Goal: Transaction & Acquisition: Purchase product/service

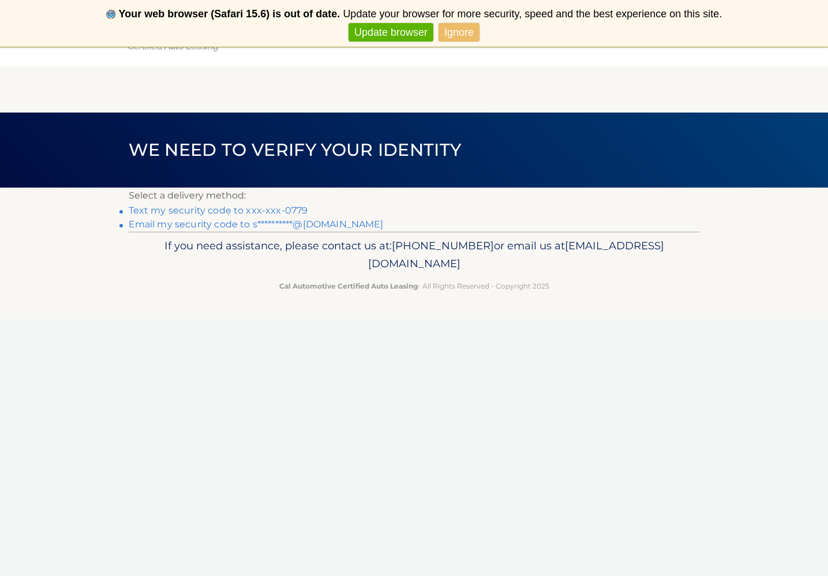
click at [284, 209] on link "Text my security code to xxx-xxx-0779" at bounding box center [218, 210] width 179 height 11
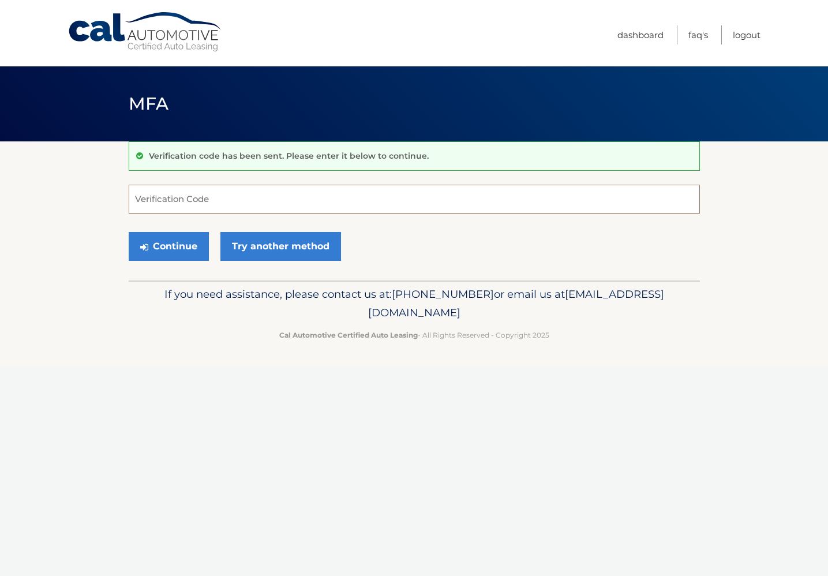
click at [273, 188] on input "Verification Code" at bounding box center [414, 199] width 571 height 29
type input "733927"
click at [168, 246] on button "Continue" at bounding box center [169, 246] width 80 height 29
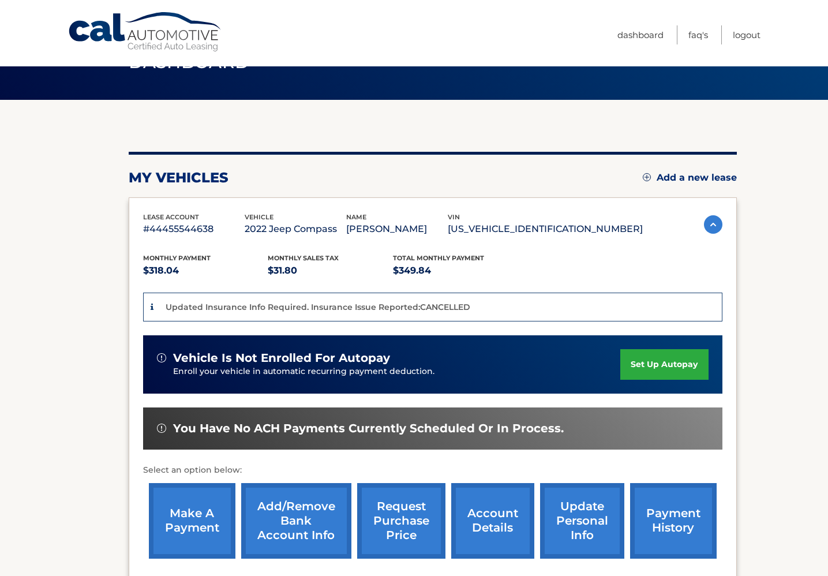
scroll to position [43, 0]
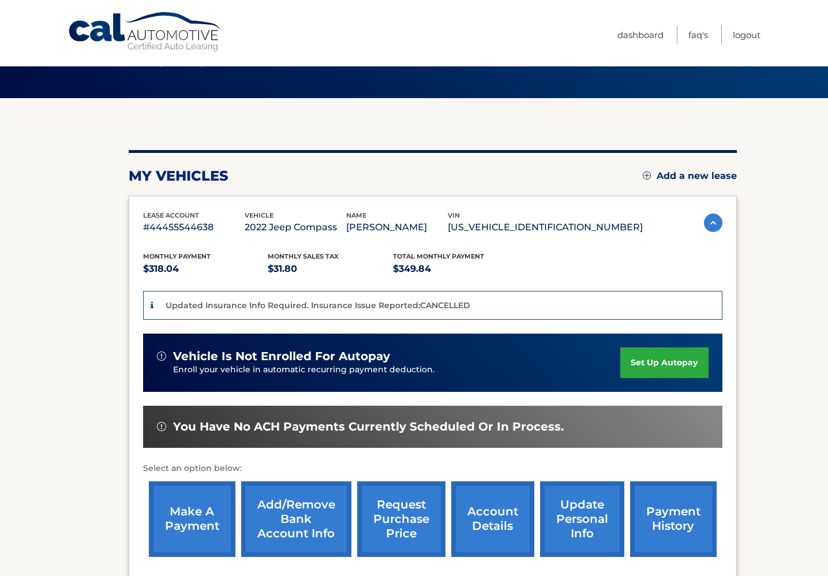
drag, startPoint x: 183, startPoint y: 504, endPoint x: 207, endPoint y: 499, distance: 23.8
click at [183, 504] on link "make a payment" at bounding box center [192, 519] width 87 height 76
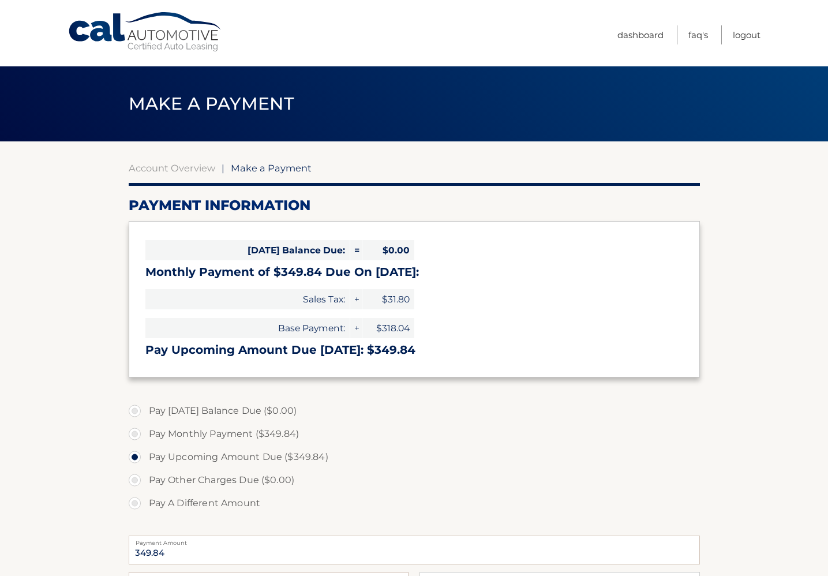
select select "ZGU3MTk0NjMtMTJmMi00ODkyLWI1ZTMtMTEyZDBiYjE2Nzc3"
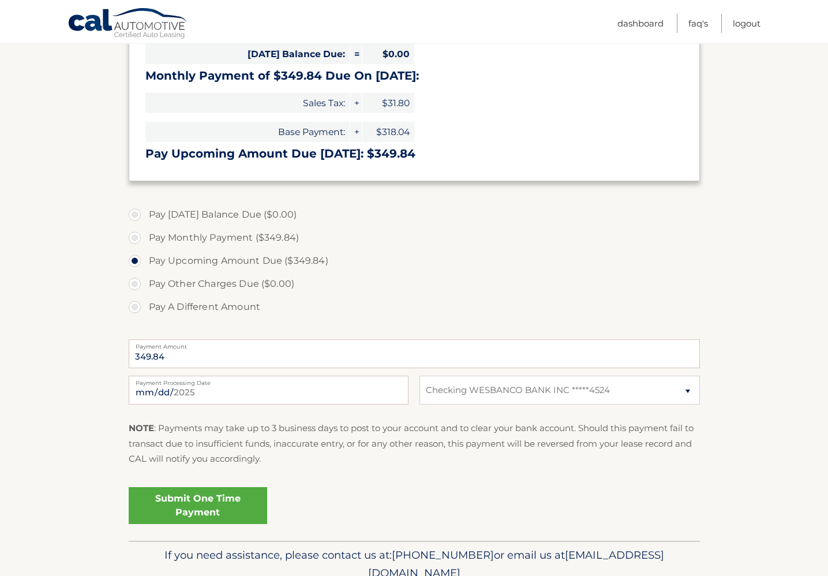
scroll to position [197, 0]
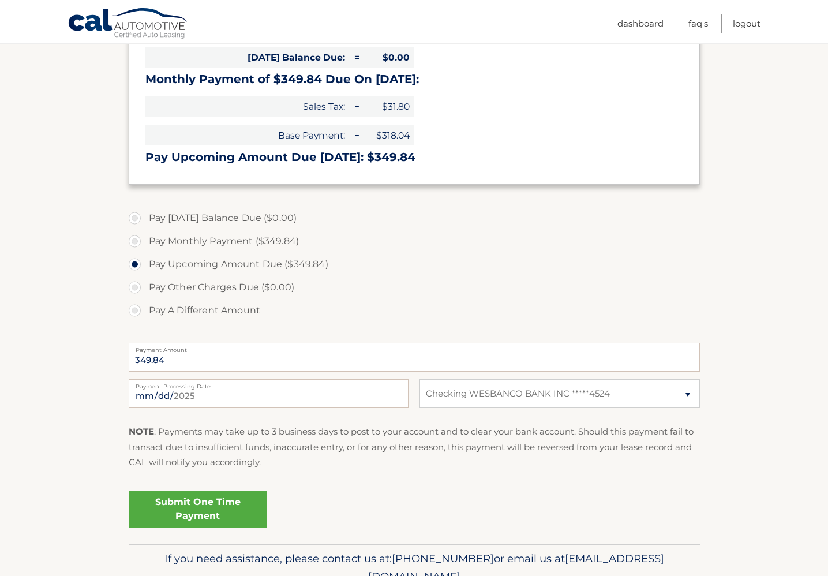
click at [182, 503] on link "Submit One Time Payment" at bounding box center [198, 508] width 138 height 37
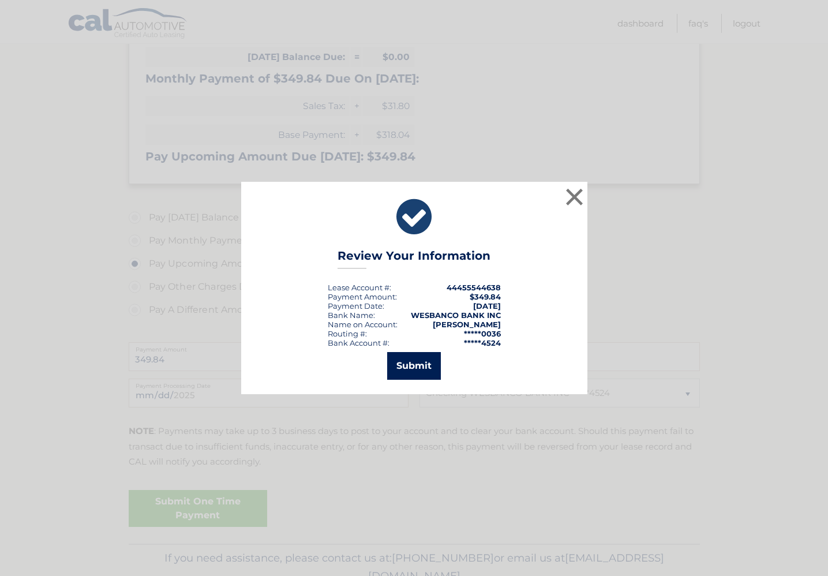
click at [407, 369] on button "Submit" at bounding box center [414, 366] width 54 height 28
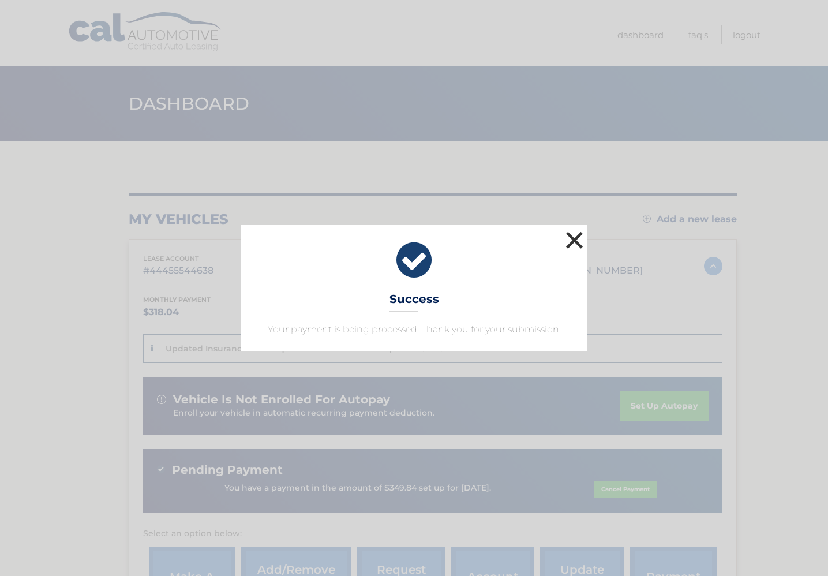
click at [572, 238] on button "×" at bounding box center [574, 240] width 23 height 23
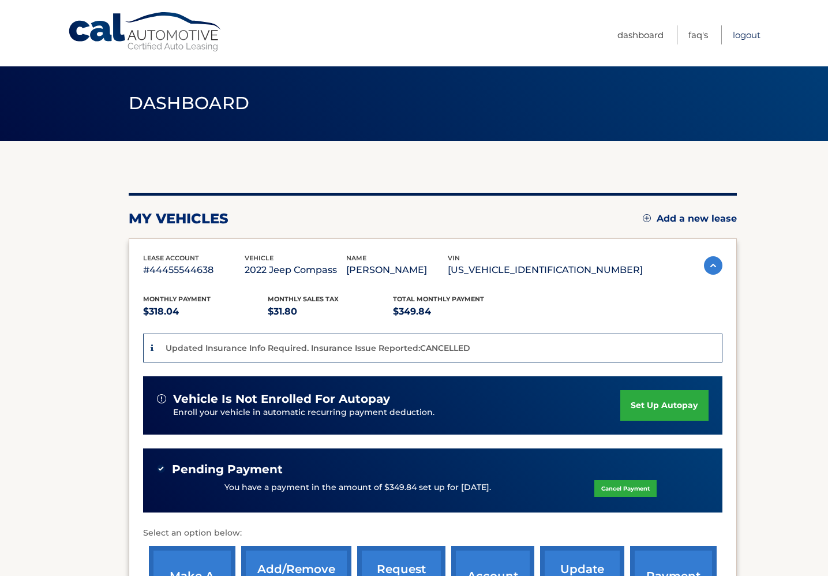
click at [740, 36] on link "Logout" at bounding box center [747, 34] width 28 height 19
